Goal: Contribute content: Contribute content

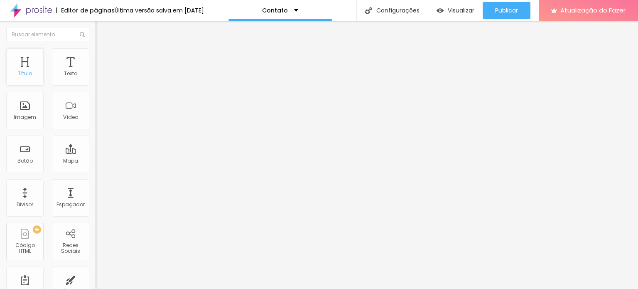
click at [28, 75] on font "Título" at bounding box center [25, 73] width 14 height 7
click at [65, 66] on div "Texto" at bounding box center [70, 66] width 37 height 37
click at [20, 110] on div "Imagem" at bounding box center [24, 110] width 37 height 37
click at [20, 156] on div "Botão" at bounding box center [24, 153] width 37 height 37
click at [68, 155] on div "Mapa" at bounding box center [70, 153] width 37 height 37
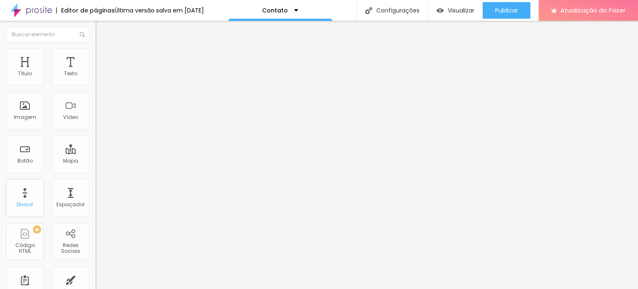
click at [26, 199] on div "Divisor" at bounding box center [24, 197] width 37 height 37
click at [63, 238] on div "Redes Sociais" at bounding box center [70, 241] width 37 height 37
click at [61, 242] on font "Redes Sociais" at bounding box center [70, 247] width 19 height 13
click at [298, 10] on div "Contato" at bounding box center [280, 10] width 36 height 6
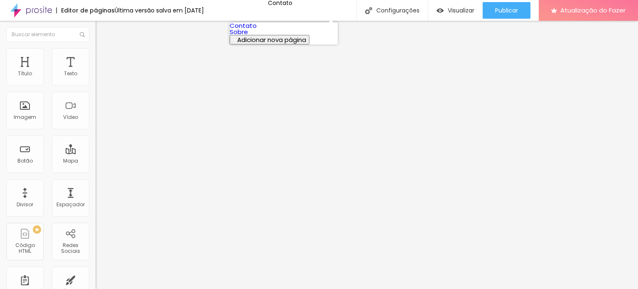
click at [254, 29] on font "Contato" at bounding box center [243, 25] width 27 height 9
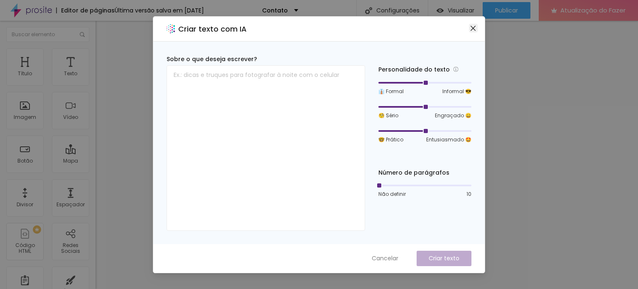
click at [476, 29] on span "Fechar" at bounding box center [473, 28] width 9 height 7
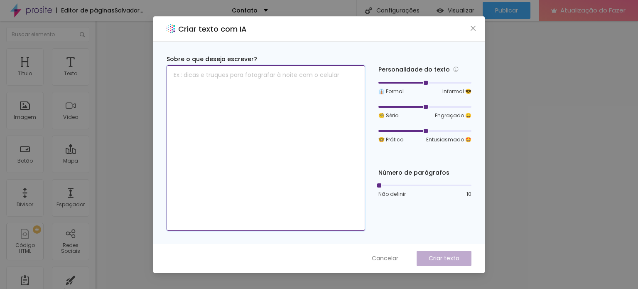
click at [225, 76] on textarea at bounding box center [265, 147] width 198 height 165
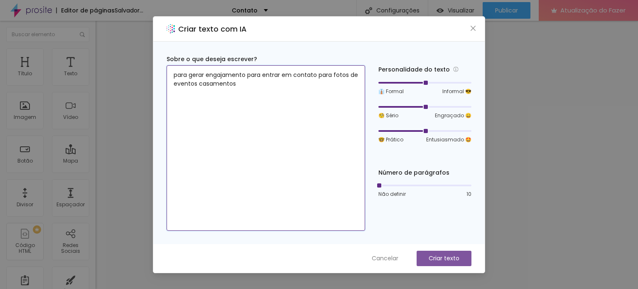
type textarea "para gerar engajamento para entrar em contato para fotos de eventos casamentos"
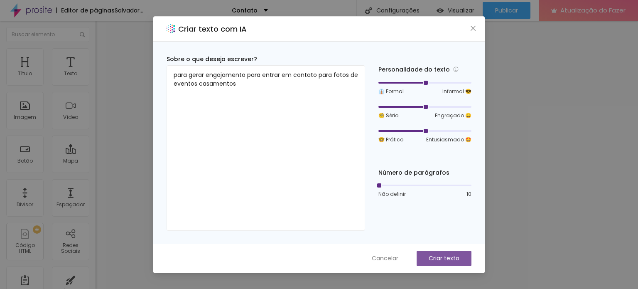
click at [440, 259] on font "Criar texto" at bounding box center [443, 258] width 31 height 8
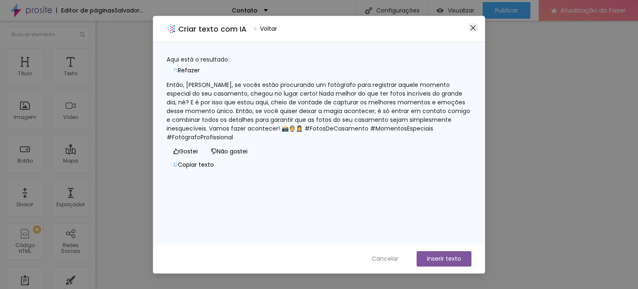
click at [475, 29] on icon "fechar" at bounding box center [473, 27] width 7 height 7
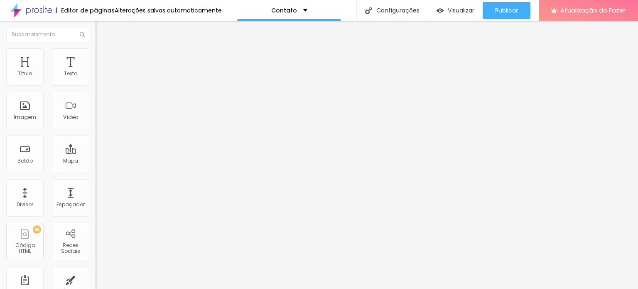
click at [95, 84] on div "Contato" at bounding box center [142, 77] width 95 height 14
click at [95, 55] on li "Estilo" at bounding box center [142, 52] width 95 height 8
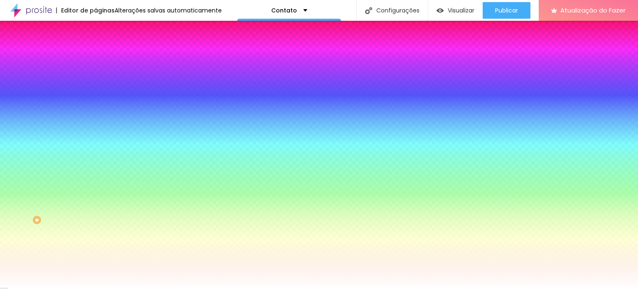
scroll to position [10, 0]
click at [99, 81] on icon "button" at bounding box center [101, 78] width 5 height 5
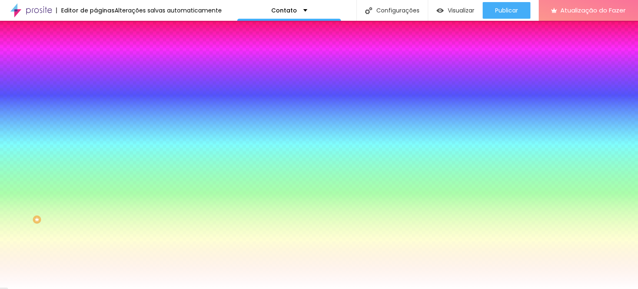
select select "CormorantGeramond-Bold"
click at [251, 288] on div at bounding box center [319, 289] width 638 height 0
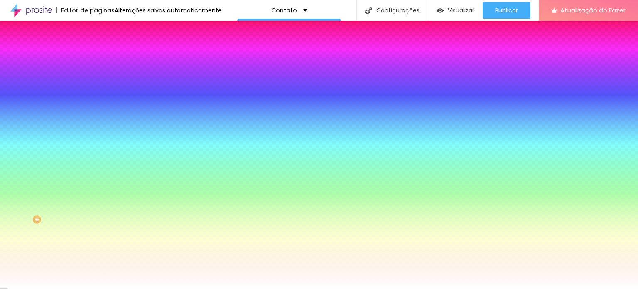
click at [95, 37] on img at bounding box center [98, 33] width 7 height 7
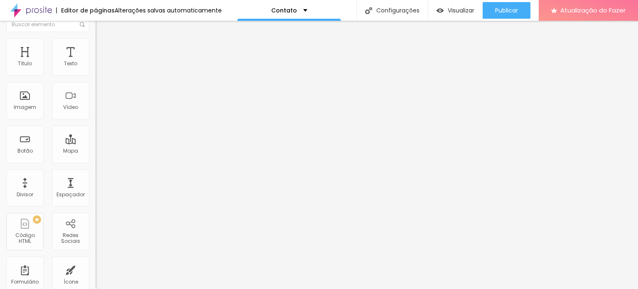
scroll to position [0, 0]
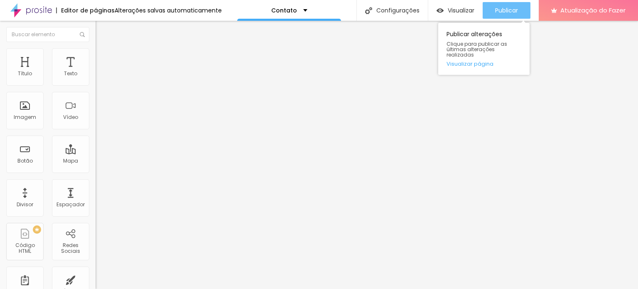
click at [510, 8] on font "Publicar" at bounding box center [506, 10] width 23 height 8
click at [503, 12] on font "Publicar" at bounding box center [506, 10] width 23 height 8
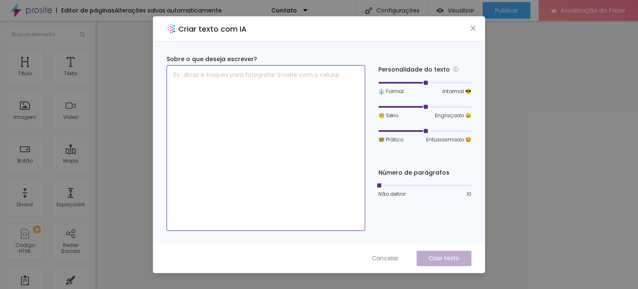
click at [257, 72] on textarea at bounding box center [265, 147] width 198 height 165
type textarea "s"
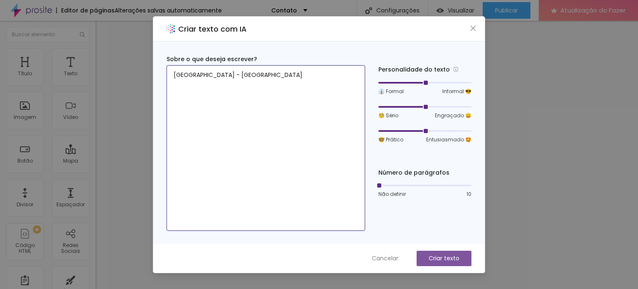
type textarea "São Paulo - São Paulo"
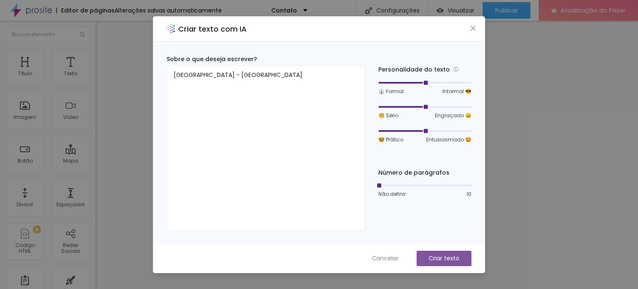
click at [445, 258] on font "Criar texto" at bounding box center [443, 258] width 31 height 8
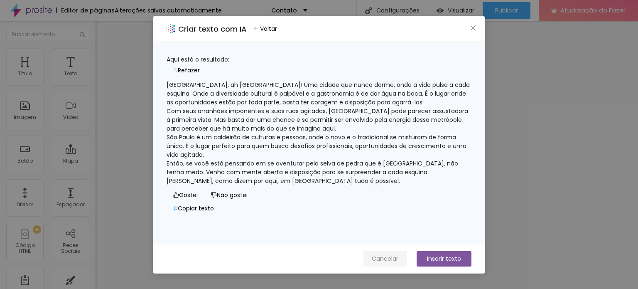
click at [384, 252] on button "Cancelar" at bounding box center [384, 258] width 43 height 15
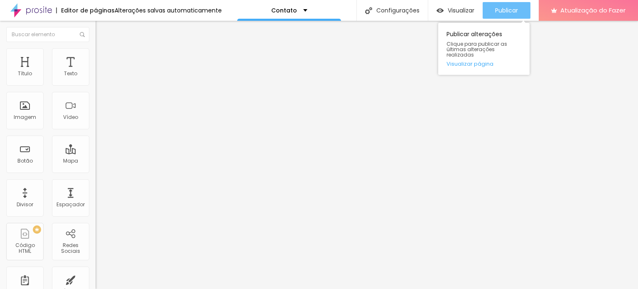
click at [503, 9] on font "Publicar" at bounding box center [506, 10] width 23 height 8
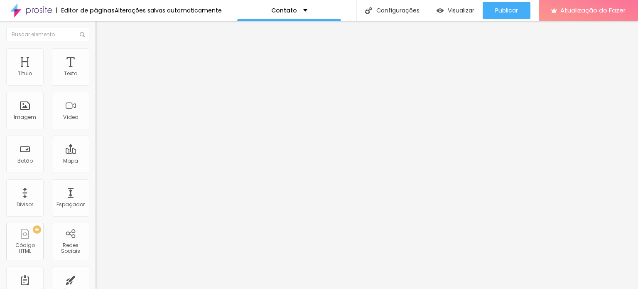
click at [42, 9] on img at bounding box center [31, 10] width 42 height 21
click at [308, 9] on div "Sobre nós" at bounding box center [289, 10] width 104 height 21
click at [100, 71] on font "Trocar imagem" at bounding box center [120, 67] width 40 height 7
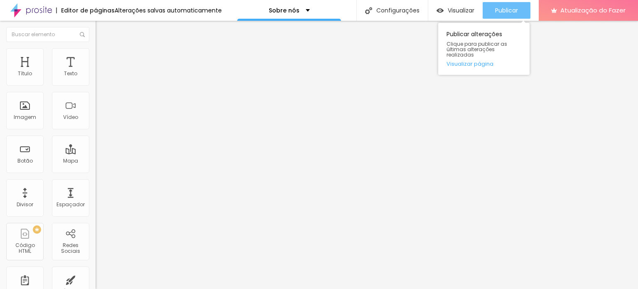
click at [499, 8] on font "Publicar" at bounding box center [506, 10] width 23 height 8
click at [480, 60] on font "Visualizar página" at bounding box center [469, 64] width 47 height 8
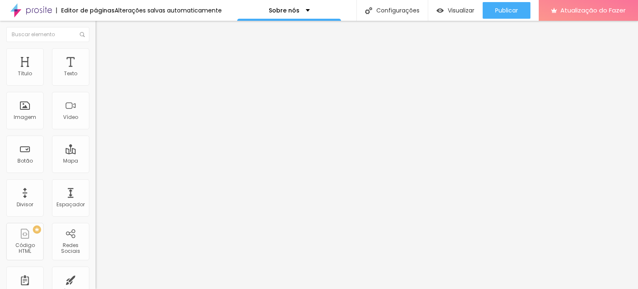
click at [108, 87] on font "Conectar" at bounding box center [123, 82] width 30 height 9
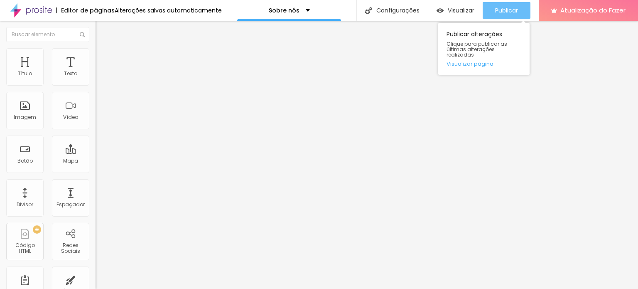
click at [503, 6] on font "Publicar" at bounding box center [506, 10] width 23 height 8
